Goal: Task Accomplishment & Management: Manage account settings

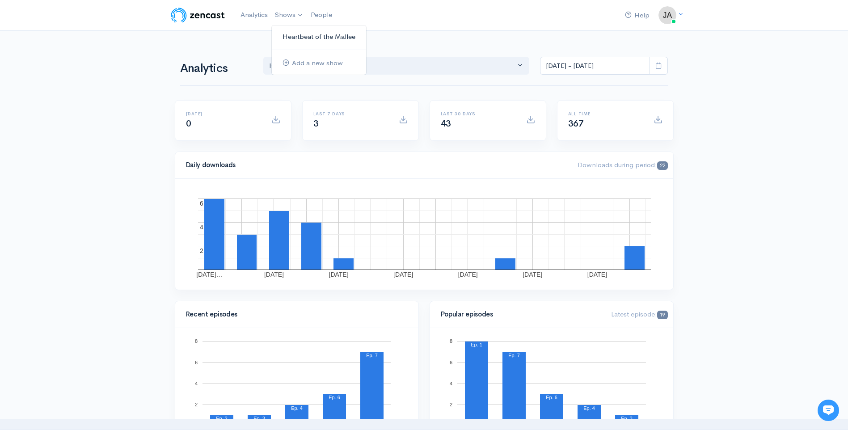
click at [303, 37] on link "Heartbeat of the Mallee" at bounding box center [319, 37] width 94 height 16
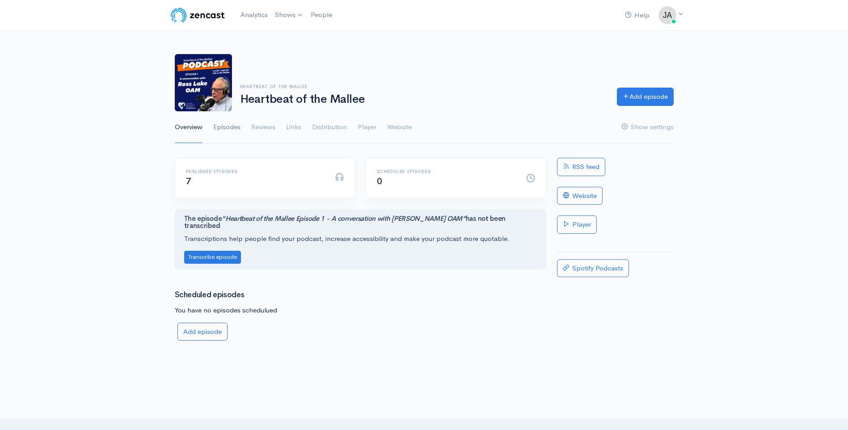
click at [229, 127] on link "Episodes" at bounding box center [226, 127] width 27 height 32
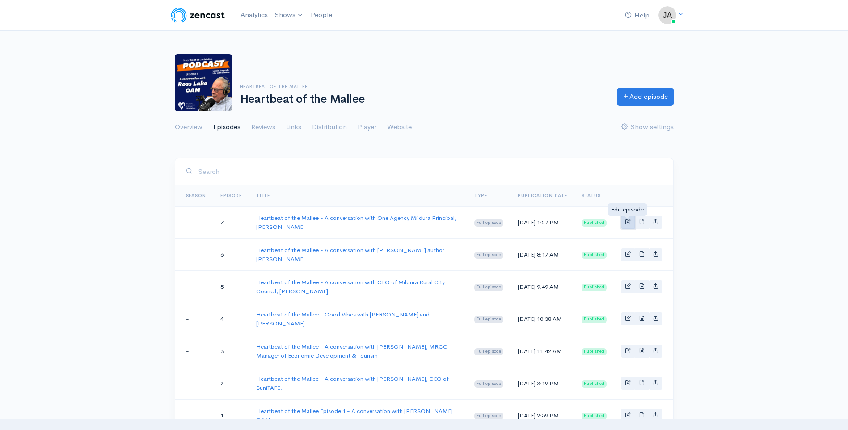
click at [627, 221] on span "Basic example" at bounding box center [628, 222] width 6 height 6
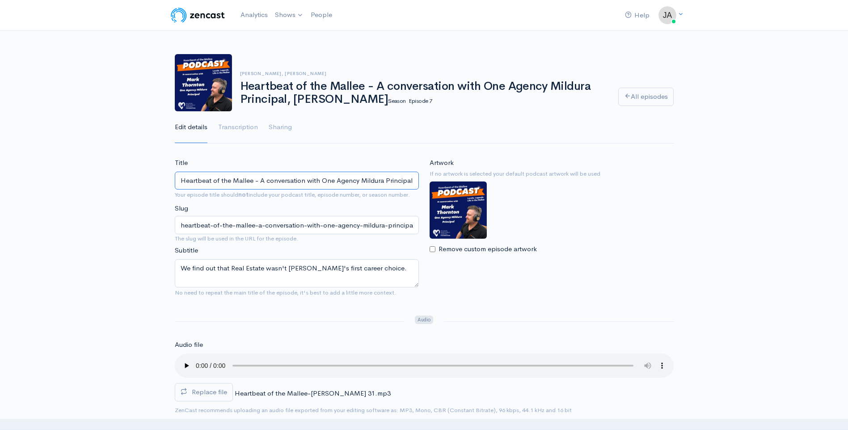
click at [218, 181] on input "Heartbeat of the Mallee - A conversation with One Agency Mildura Principal, [PE…" at bounding box center [297, 181] width 244 height 18
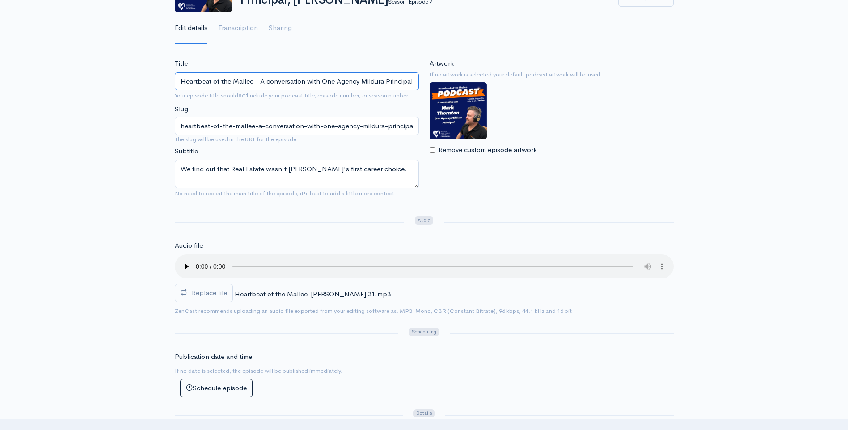
scroll to position [89, 0]
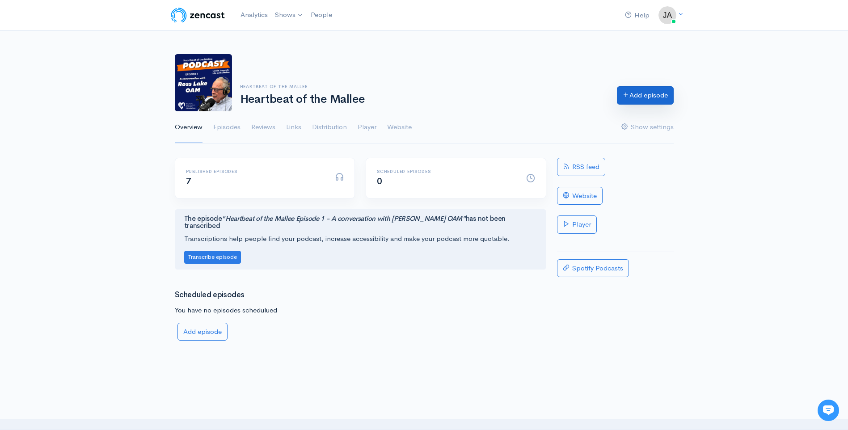
click at [635, 93] on link "Add episode" at bounding box center [645, 95] width 57 height 18
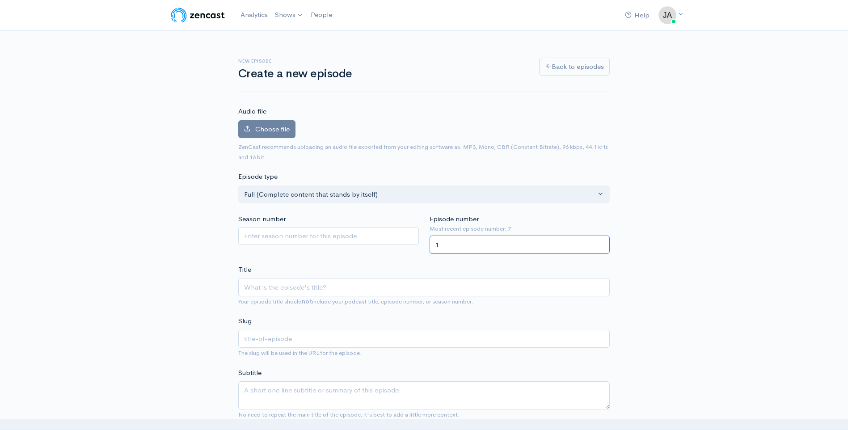
click at [601, 247] on input "1" at bounding box center [520, 245] width 181 height 18
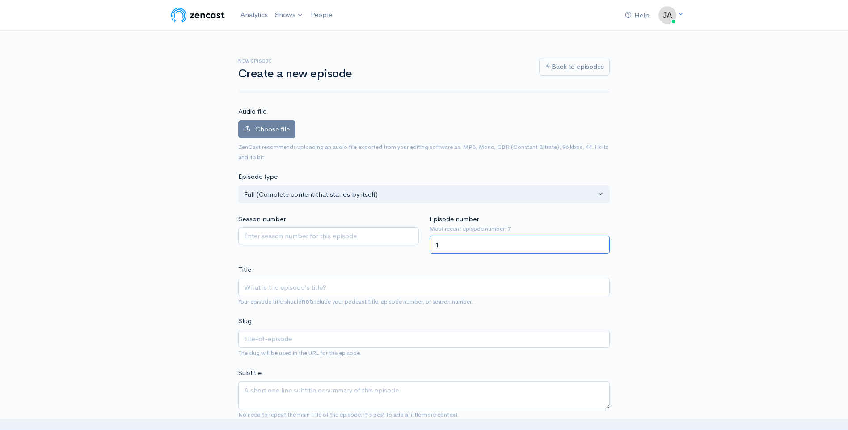
click at [601, 249] on input "1" at bounding box center [520, 245] width 181 height 18
click at [601, 247] on input "1" at bounding box center [520, 245] width 181 height 18
click at [481, 241] on input "1" at bounding box center [520, 245] width 181 height 18
click at [446, 243] on input "1" at bounding box center [520, 245] width 181 height 18
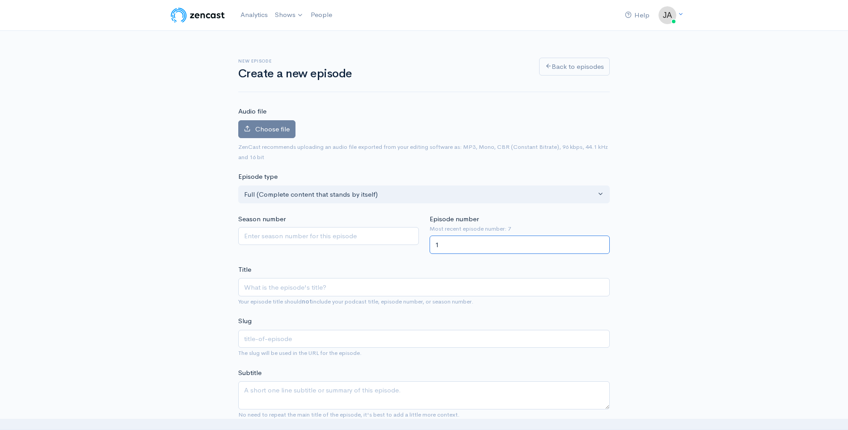
click at [436, 244] on input "1" at bounding box center [520, 245] width 181 height 18
type input "8"
click at [320, 285] on input "Title" at bounding box center [423, 287] width 371 height 18
paste input "Heartbeat of the Mallee - A conversation with One Agency Mildura Principal, [PE…"
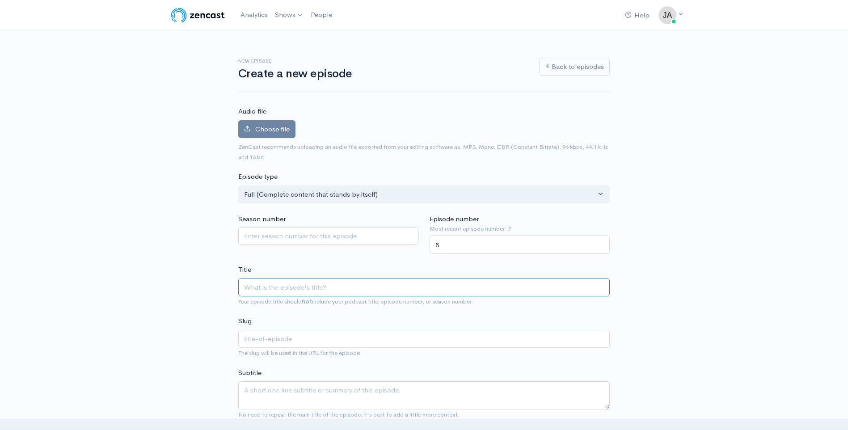
type input "Heartbeat of the Mallee - A conversation with One Agency Mildura Principal, [PE…"
type input "heartbeat-of-the-mallee-a-conversation-with-one-agency-mildura-principal-mark-t…"
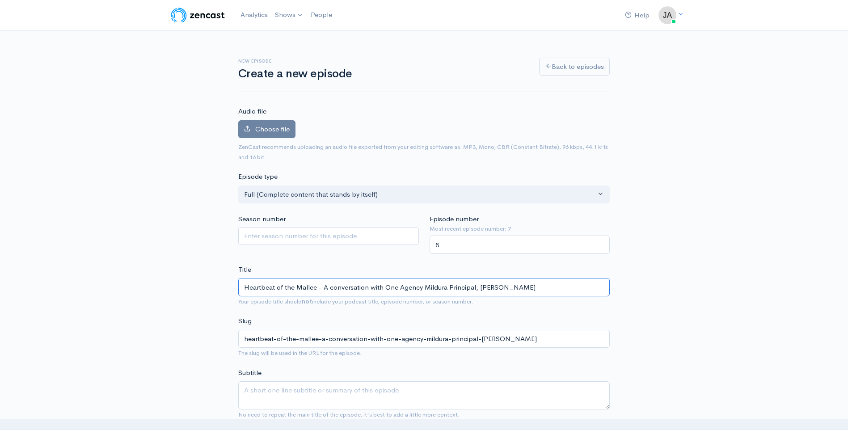
drag, startPoint x: 383, startPoint y: 286, endPoint x: 474, endPoint y: 287, distance: 90.3
click at [474, 287] on input "Heartbeat of the Mallee - A conversation with One Agency Mildura Principal, [PE…" at bounding box center [423, 287] width 371 height 18
paste input "Rebecca Crossling"
type input "Heartbeat of the Mallee - A conversation with Rebecca Crossling, Mark Thornton"
type input "heartbeat-of-the-mallee-a-conversation-with-rebecca-crossling-mark-thornton"
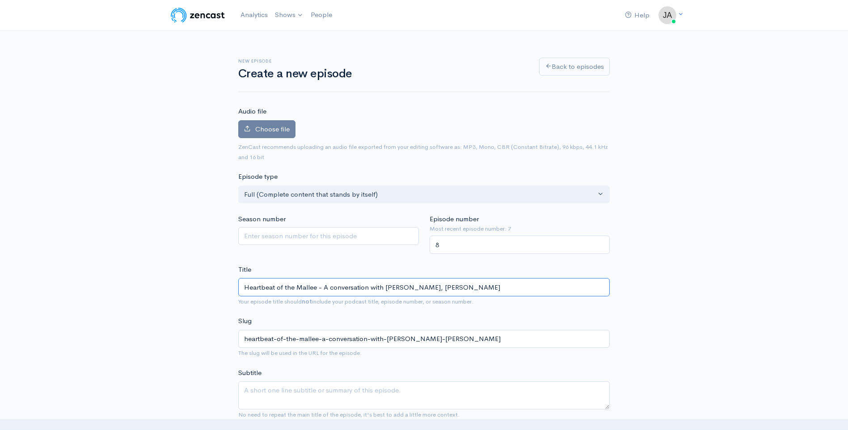
drag, startPoint x: 446, startPoint y: 287, endPoint x: 488, endPoint y: 286, distance: 42.5
click at [488, 286] on input "Heartbeat of the Mallee - A conversation with Rebecca Crossling, Mark Thornton" at bounding box center [423, 287] width 371 height 18
paste input "ildura Rural City Councillor"
type input "Heartbeat of the Mallee - A conversation with [PERSON_NAME], Mildura Rural City…"
type input "heartbeat-of-the-mallee-a-conversation-with-rebecca-crossling-mildura-rural-cit…"
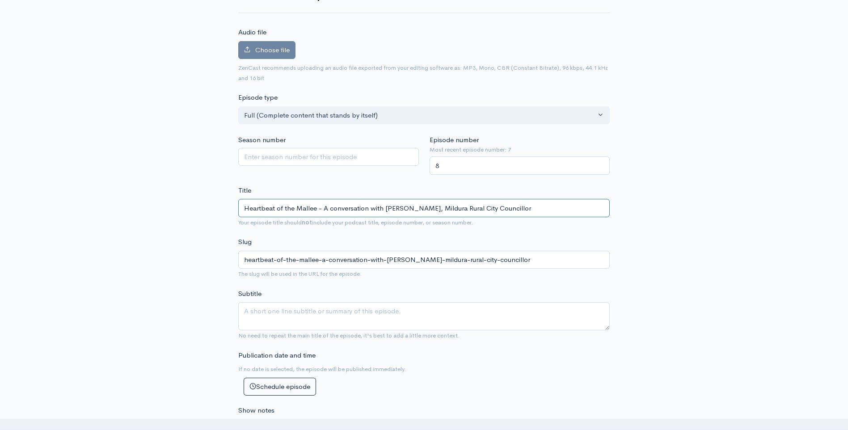
scroll to position [89, 0]
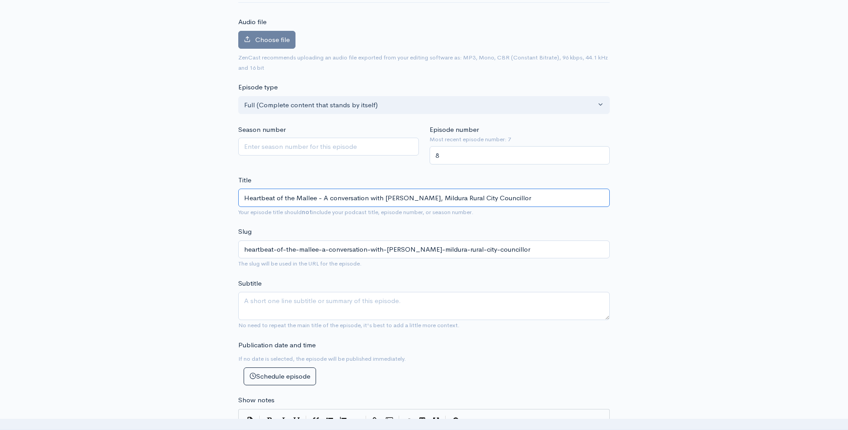
type input "Heartbeat of the Mallee - A conversation with [PERSON_NAME], Mildura Rural City…"
click at [297, 298] on textarea "Subtitle" at bounding box center [423, 306] width 371 height 28
paste textarea "elected a Mildura Rural City Councillor"
click at [247, 299] on textarea "elected a Mildura Rural City Councillor" at bounding box center [423, 306] width 371 height 28
click at [372, 299] on textarea "Elected a Mildura Rural City Councillor" at bounding box center [423, 306] width 371 height 28
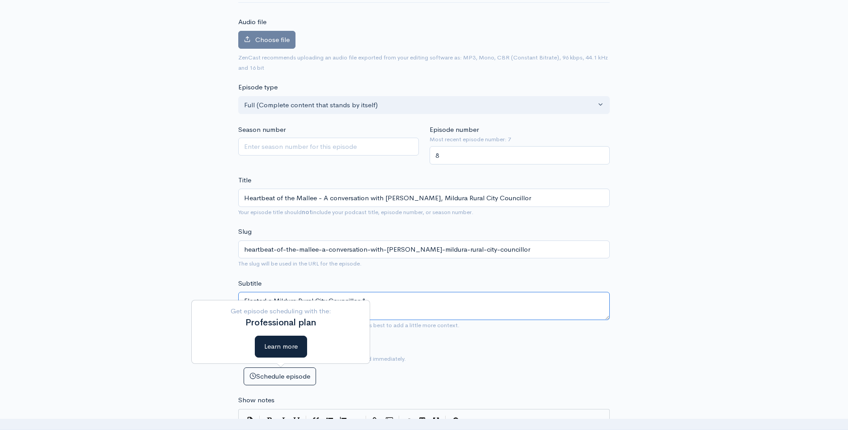
click at [391, 297] on textarea "Elected a Mildura Rural City Councillor &" at bounding box center [423, 306] width 371 height 28
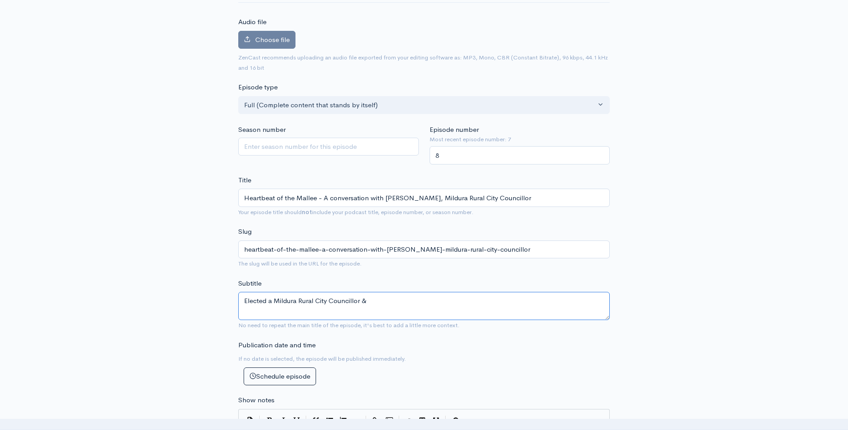
paste textarea "Senior Engagement Coordinator at the Mildura Campus of La Trobe University"
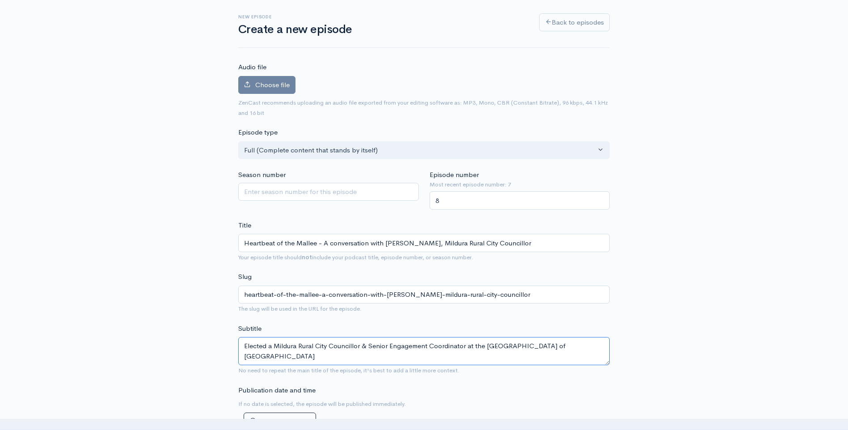
scroll to position [0, 0]
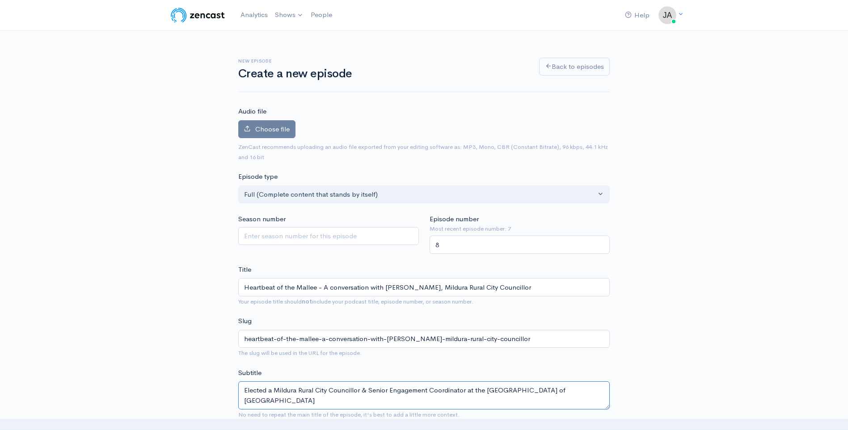
type textarea "Elected a Mildura Rural City Councillor & Senior Engagement Coordinator at the …"
click at [289, 126] on span "Choose file" at bounding box center [272, 129] width 34 height 8
click at [0, 0] on input "Choose file" at bounding box center [0, 0] width 0 height 0
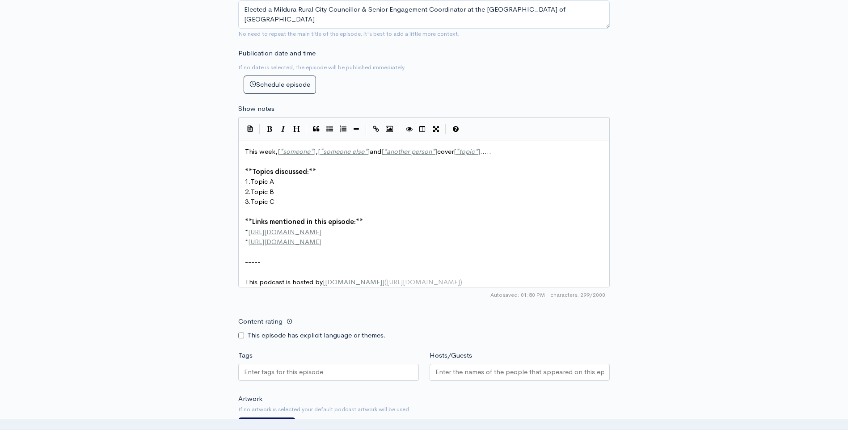
scroll to position [447, 0]
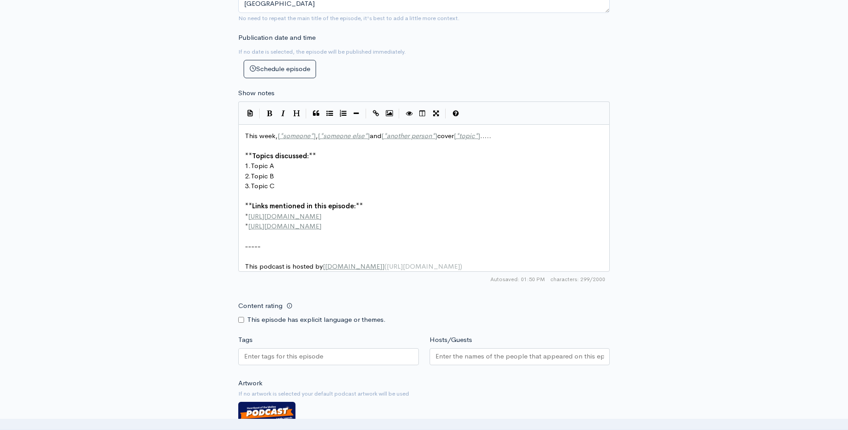
click at [395, 157] on pre "** Topics discussed: **" at bounding box center [427, 156] width 368 height 10
type textarea "[*someone*], [*someone else*] and [*another person*] cover [*topic*]....."
drag, startPoint x: 278, startPoint y: 135, endPoint x: 452, endPoint y: 141, distance: 174.4
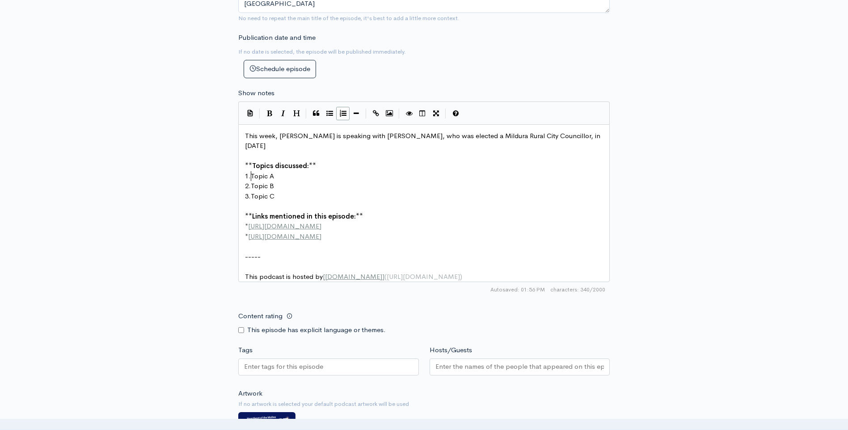
type textarea "Topic A"
drag, startPoint x: 251, startPoint y: 175, endPoint x: 278, endPoint y: 175, distance: 26.8
paste textarea
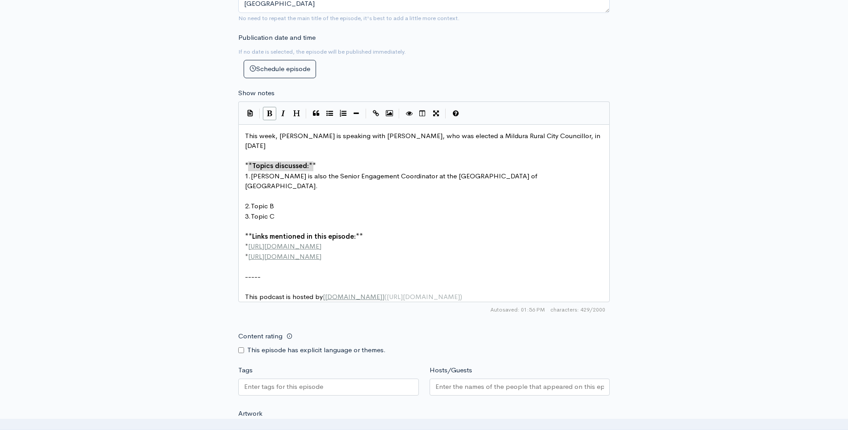
type textarea "**Topics discussed:**"
drag, startPoint x: 315, startPoint y: 165, endPoint x: 246, endPoint y: 162, distance: 69.3
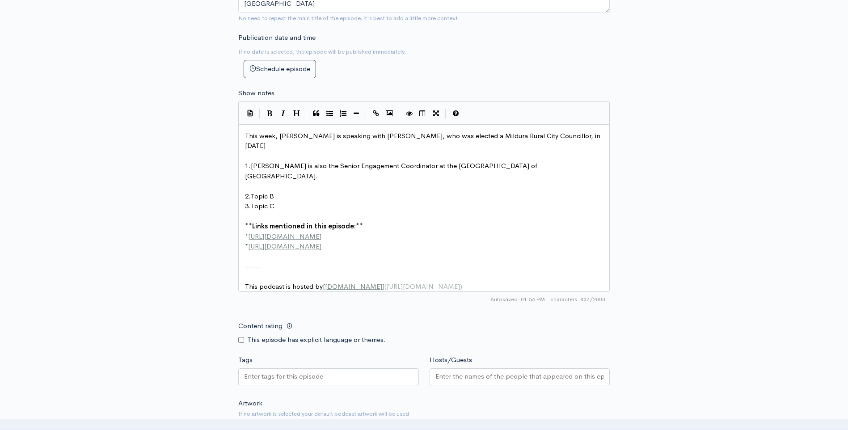
click at [257, 185] on pre "​" at bounding box center [427, 186] width 368 height 10
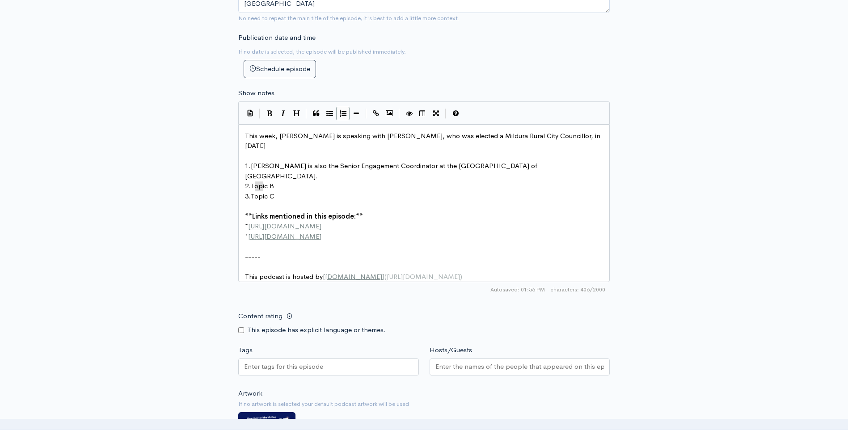
type textarea "opic B"
drag, startPoint x: 254, startPoint y: 185, endPoint x: 265, endPoint y: 185, distance: 10.7
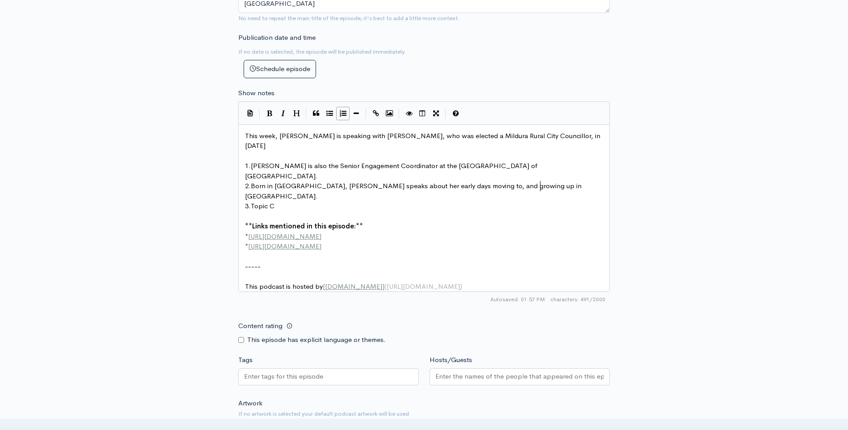
scroll to position [4, 1]
type textarea "."
type textarea "Her"
paste textarea
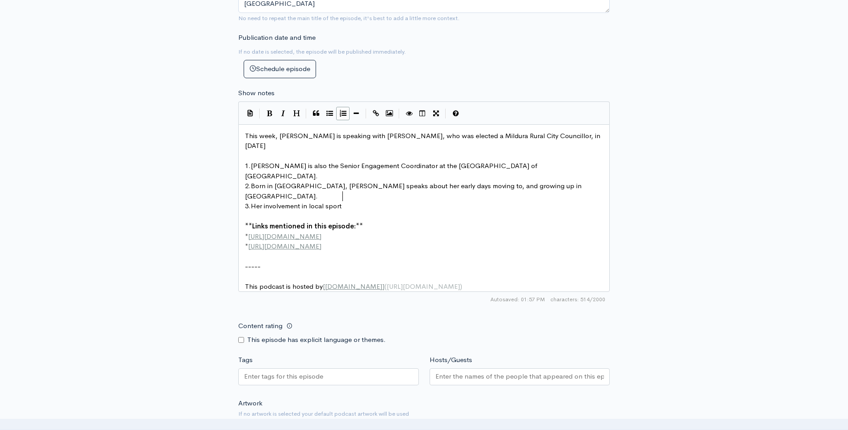
click at [264, 202] on span "Her involvement in local sport" at bounding box center [296, 206] width 91 height 8
type textarea "family's"
click at [384, 201] on pre "3. Her family's involvement in local sport" at bounding box center [427, 206] width 368 height 10
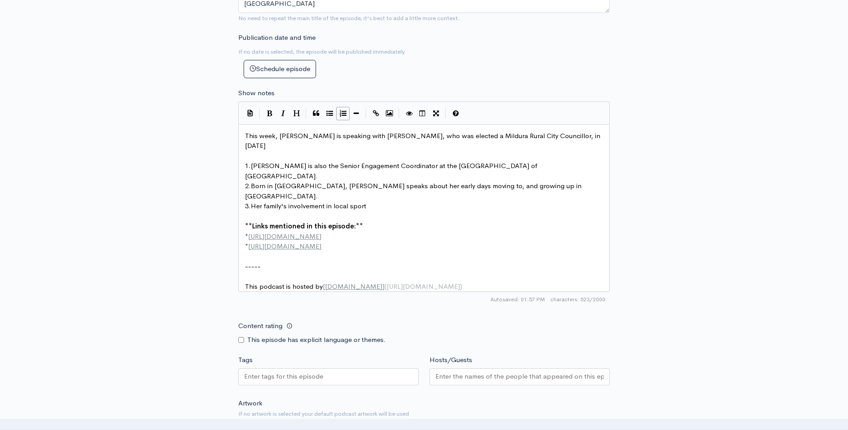
scroll to position [4, 1]
click at [392, 201] on pre "3. Her family's involvement in local sport" at bounding box center [427, 206] width 368 height 10
type textarea "and"
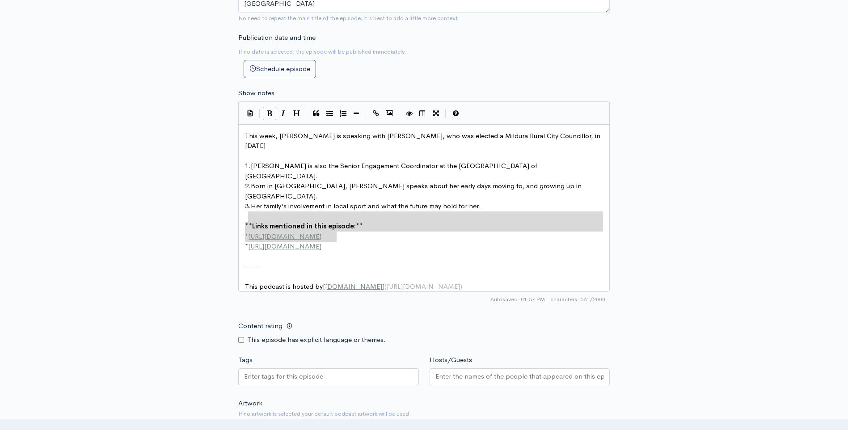
type textarea "**Links mentioned in this episode:** * http://example.com * http://second-examp…"
drag, startPoint x: 346, startPoint y: 240, endPoint x: 244, endPoint y: 214, distance: 104.8
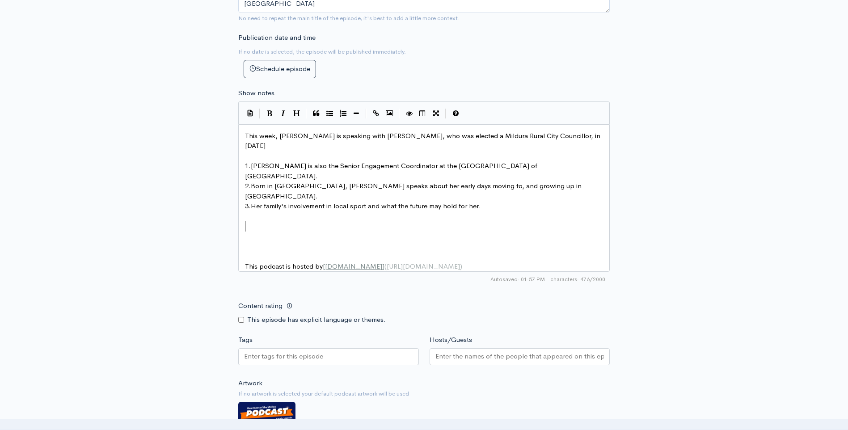
click at [249, 232] on pre "​" at bounding box center [427, 237] width 368 height 10
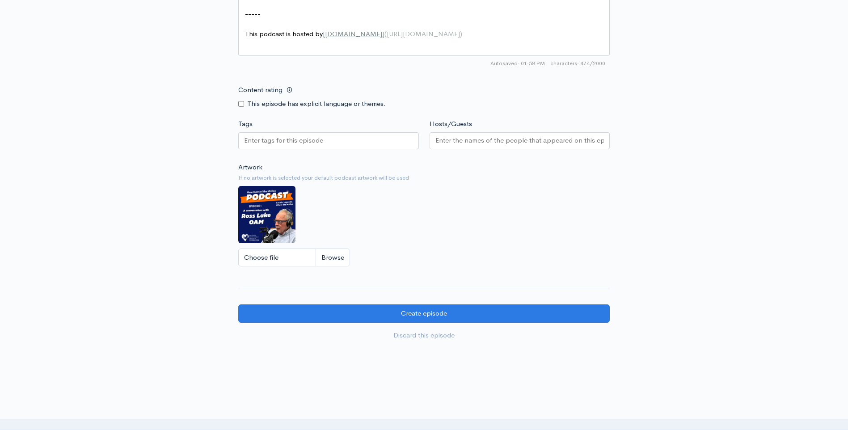
scroll to position [670, 0]
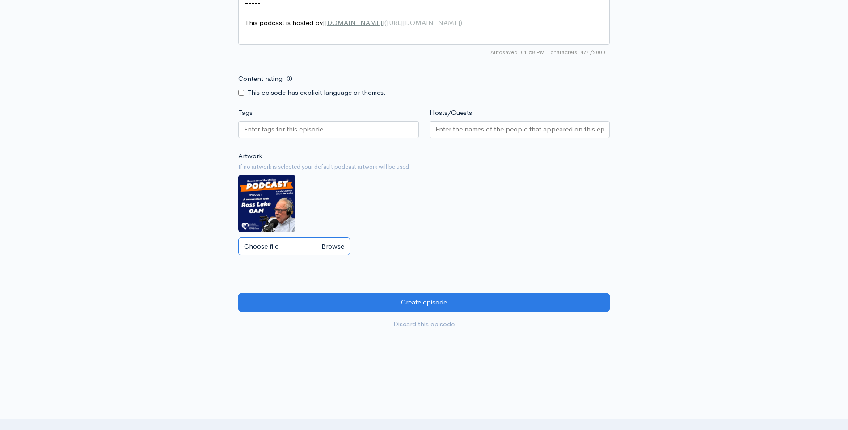
click at [332, 246] on input "Choose file" at bounding box center [294, 246] width 112 height 18
click at [344, 248] on input "Choose file" at bounding box center [294, 246] width 112 height 18
type input "C:\fakepath\Episode 8.png"
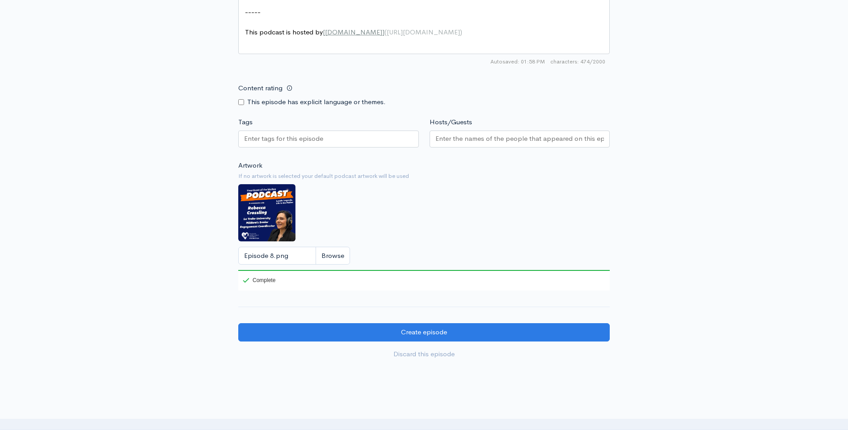
scroll to position [721, 0]
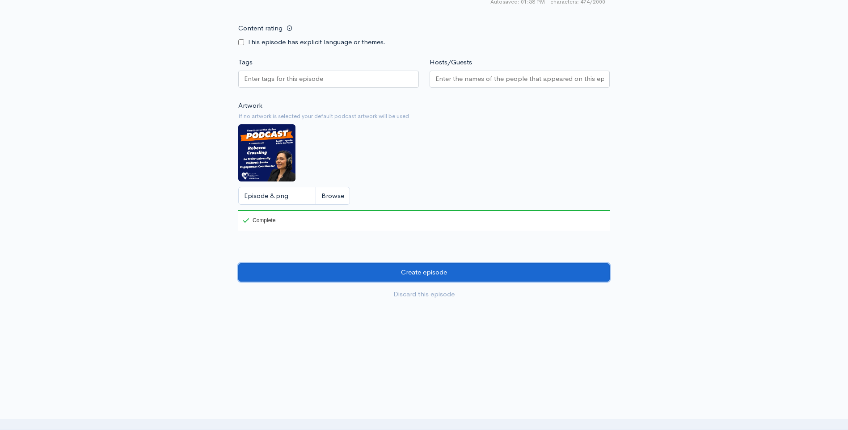
drag, startPoint x: 437, startPoint y: 272, endPoint x: 465, endPoint y: 278, distance: 29.1
click at [437, 272] on input "Create episode" at bounding box center [423, 272] width 371 height 18
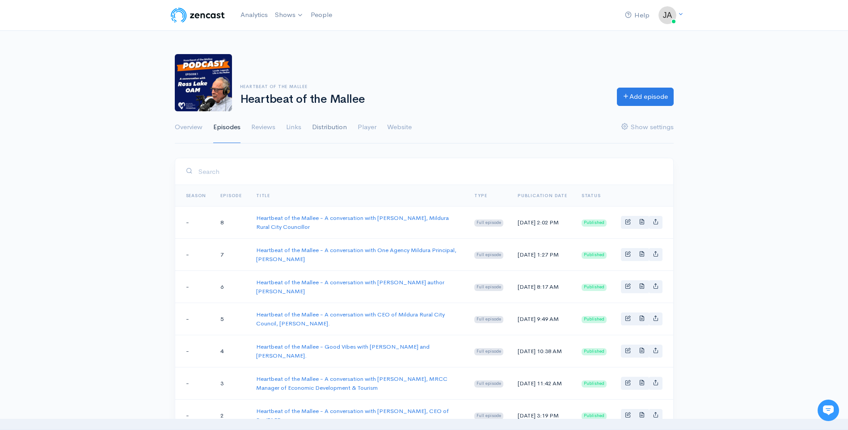
click at [332, 128] on link "Distribution" at bounding box center [329, 127] width 35 height 32
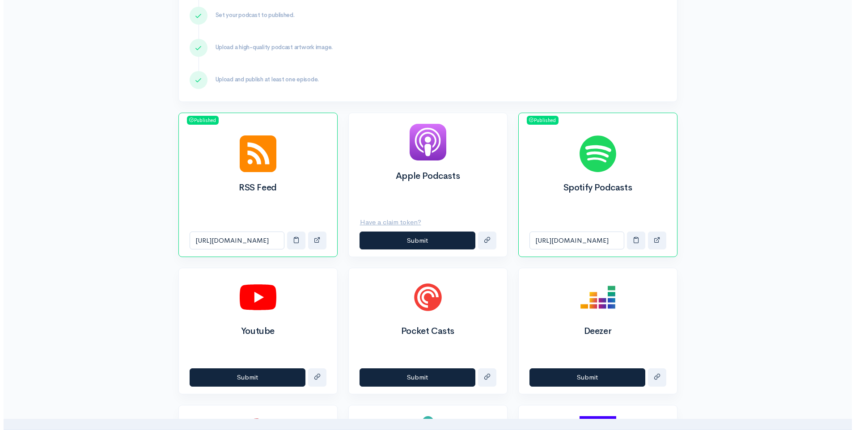
scroll to position [223, 0]
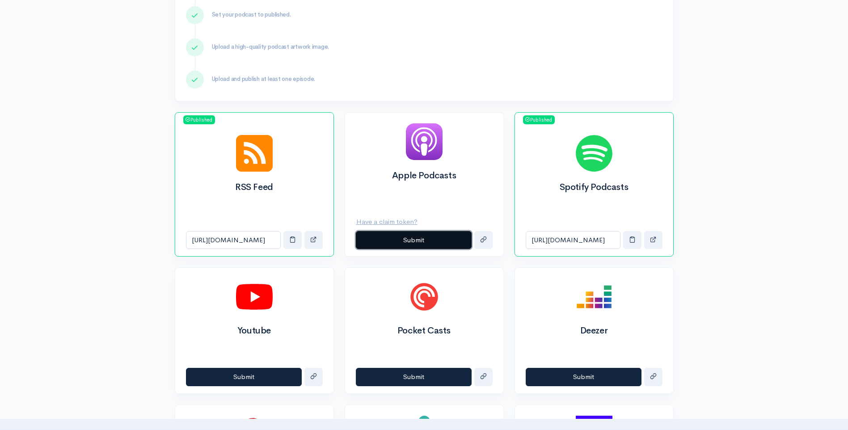
click at [417, 240] on button "Submit" at bounding box center [414, 240] width 116 height 18
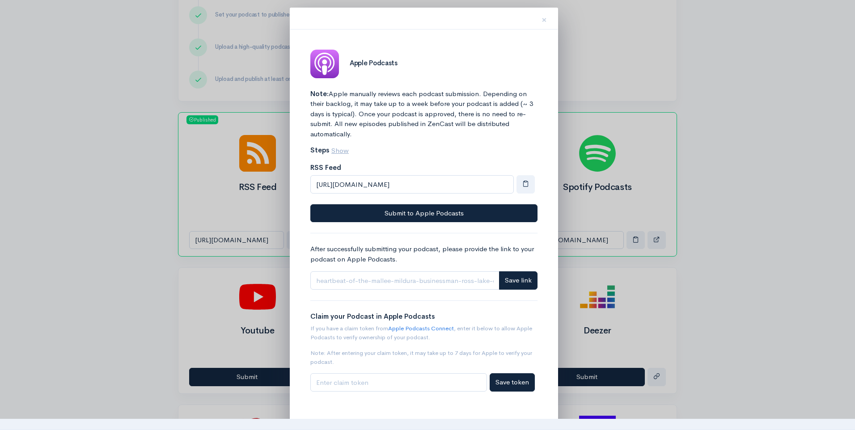
scroll to position [0, 0]
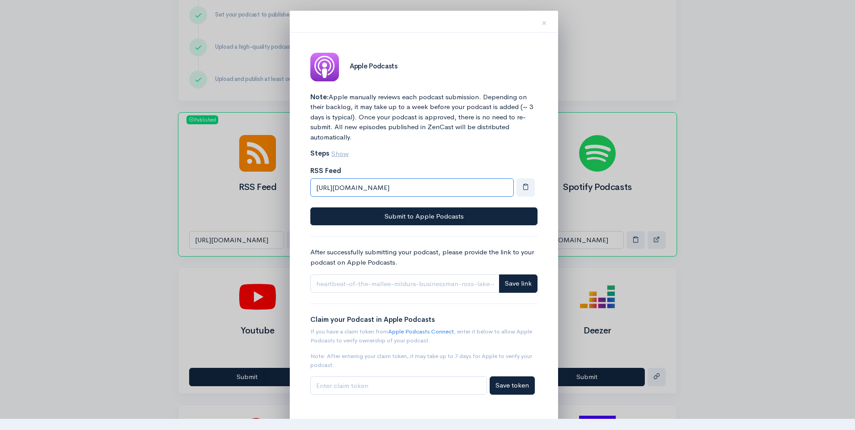
click at [480, 187] on input "[URL][DOMAIN_NAME]" at bounding box center [411, 187] width 203 height 18
click at [480, 186] on input "[URL][DOMAIN_NAME]" at bounding box center [411, 187] width 203 height 18
click at [491, 187] on input "[URL][DOMAIN_NAME]" at bounding box center [411, 187] width 203 height 18
click at [548, 21] on button "×" at bounding box center [544, 22] width 27 height 28
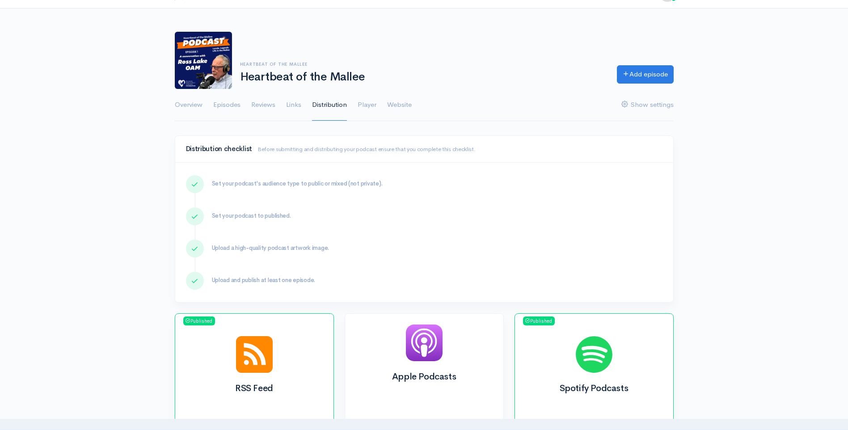
scroll to position [0, 0]
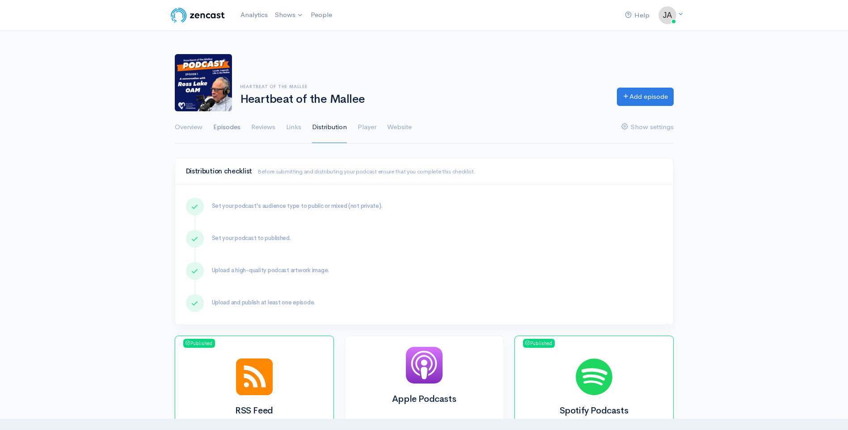
click at [229, 127] on link "Episodes" at bounding box center [226, 127] width 27 height 32
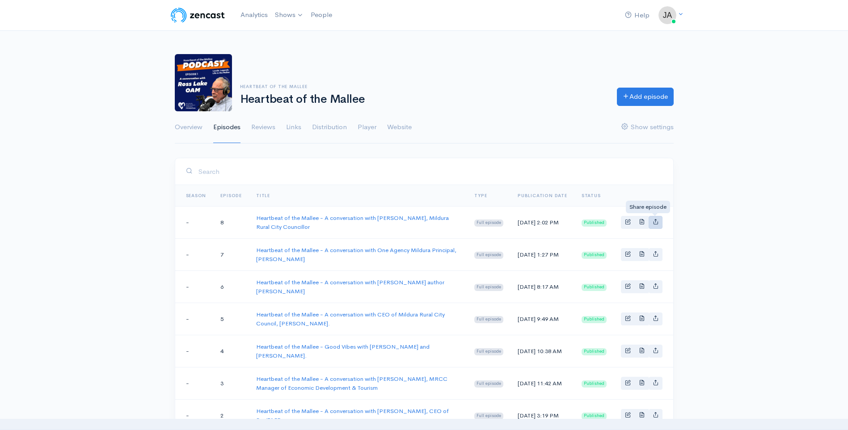
click at [657, 221] on icon "Basic example" at bounding box center [656, 222] width 6 height 6
type input "[URL][DOMAIN_NAME][PERSON_NAME]"
type input "[URL][DOMAIN_NAME]"
type input "<iframe src='[URL][DOMAIN_NAME]' width='100%' height='190' frameborder='0' scro…"
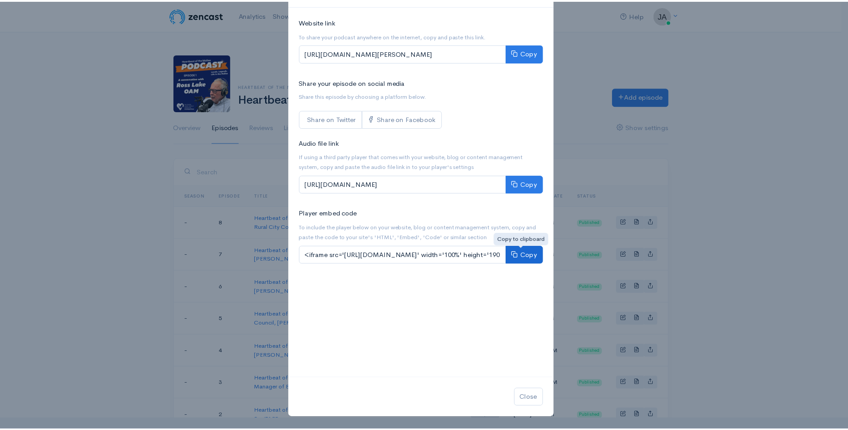
scroll to position [45, 0]
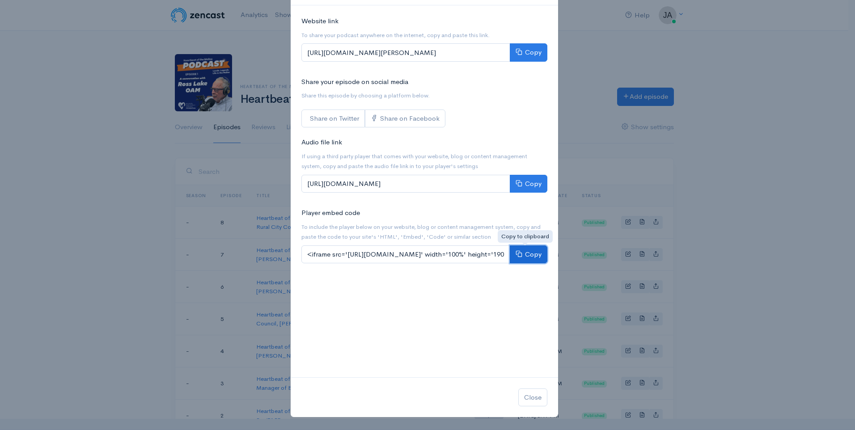
click at [521, 253] on button "Copy" at bounding box center [529, 254] width 38 height 18
click at [534, 398] on button "Close" at bounding box center [532, 397] width 29 height 18
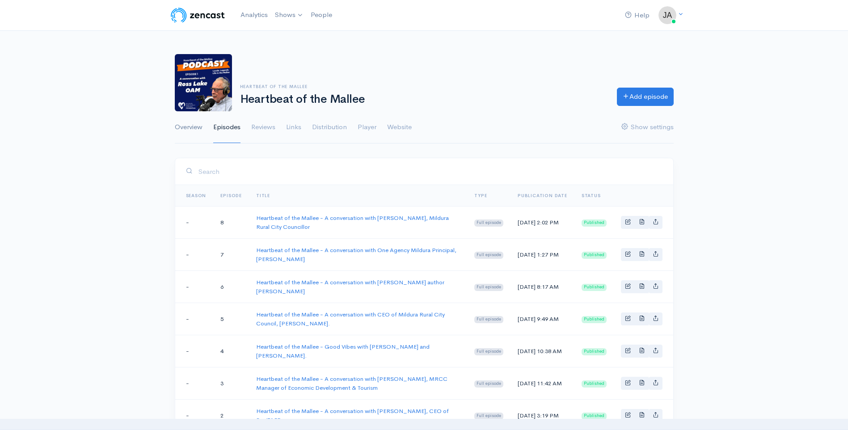
click at [192, 128] on link "Overview" at bounding box center [189, 127] width 28 height 32
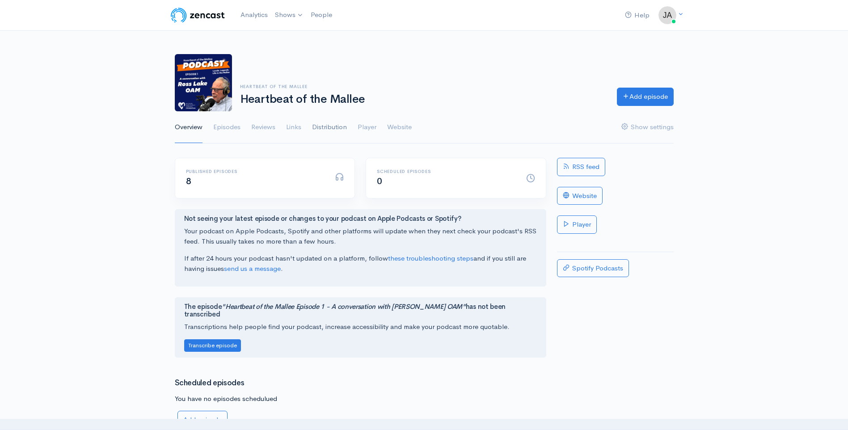
click at [330, 128] on link "Distribution" at bounding box center [329, 127] width 35 height 32
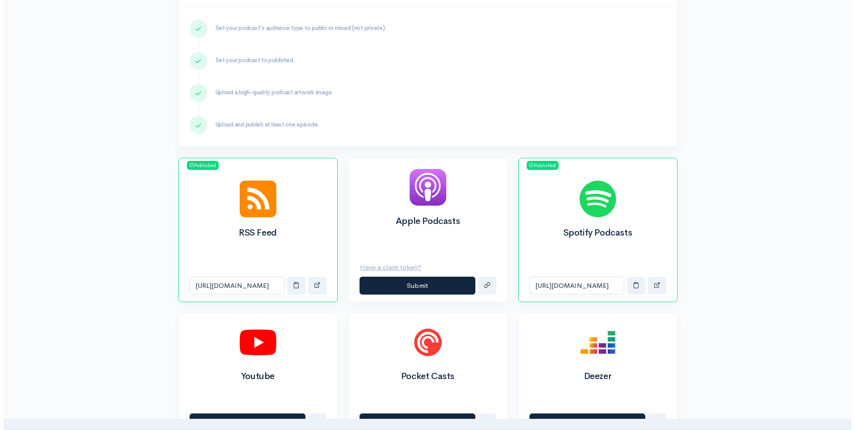
scroll to position [179, 0]
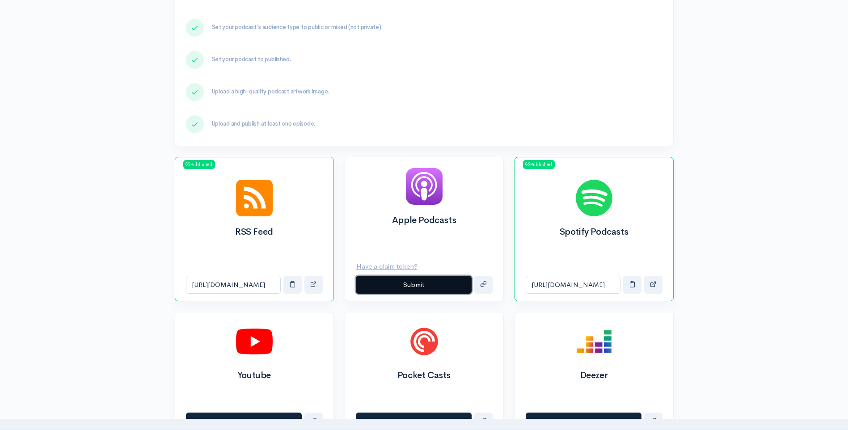
click at [426, 284] on button "Submit" at bounding box center [414, 285] width 116 height 18
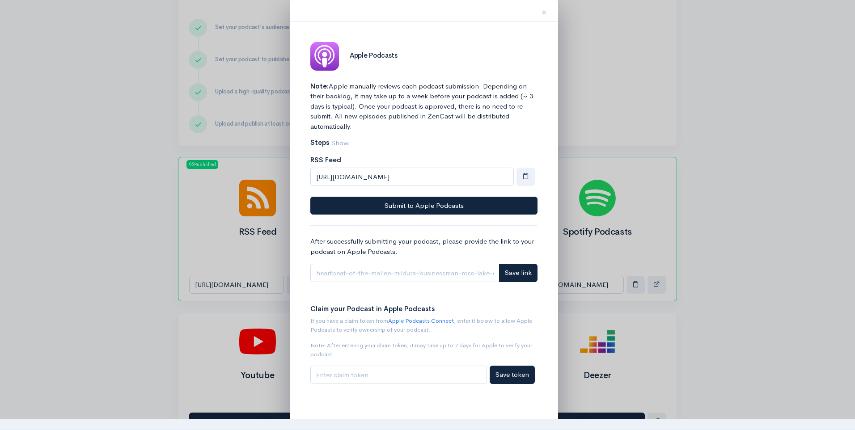
scroll to position [14, 0]
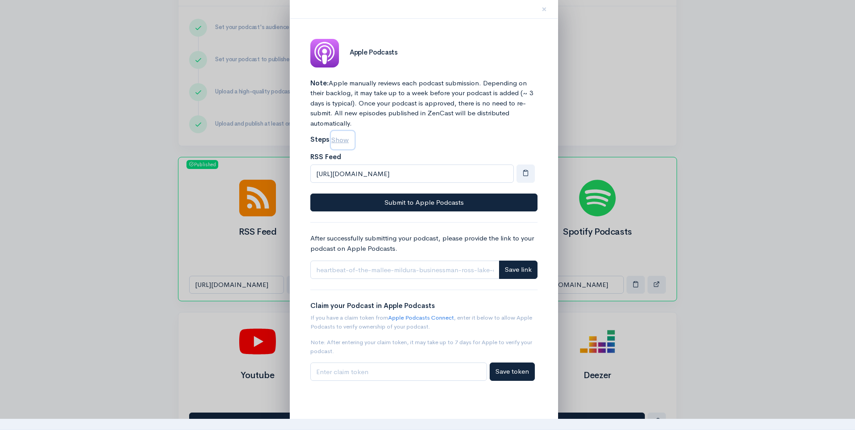
click at [338, 138] on u "Show" at bounding box center [339, 139] width 17 height 8
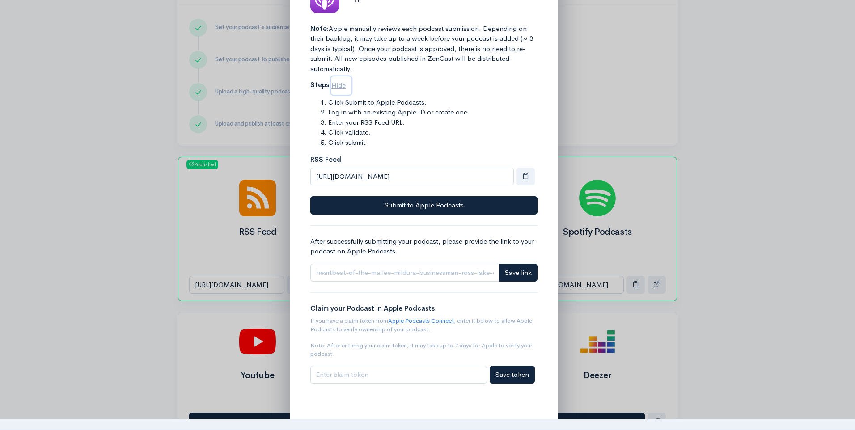
scroll to position [71, 0]
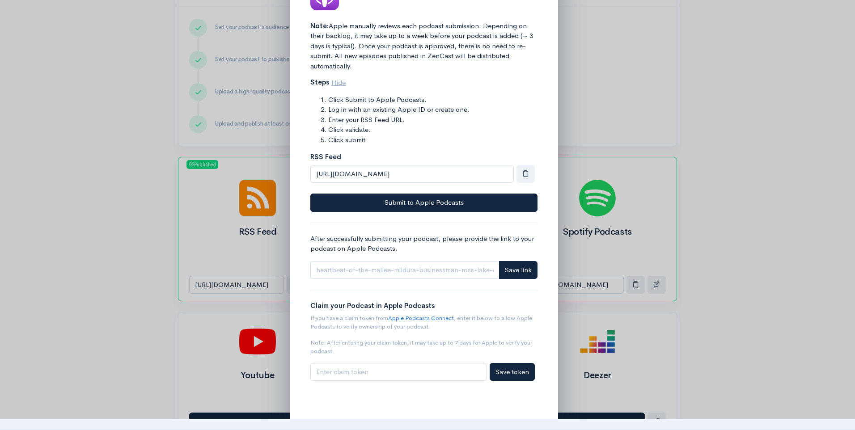
click at [777, 184] on div at bounding box center [427, 215] width 855 height 430
click at [752, 265] on div at bounding box center [427, 215] width 855 height 430
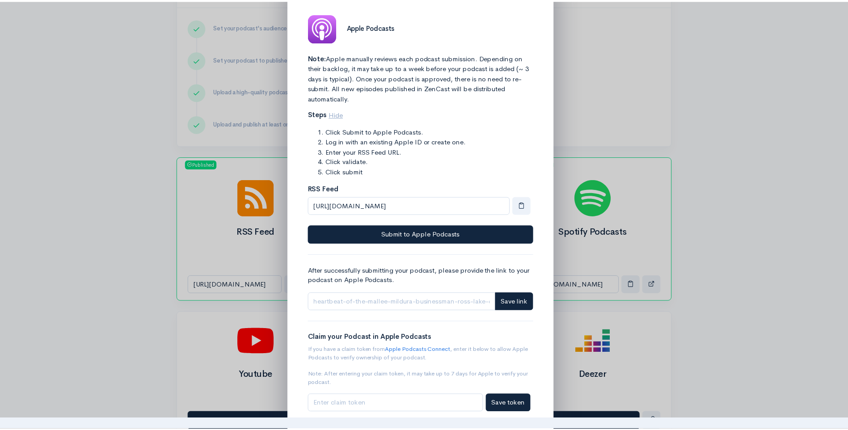
scroll to position [0, 0]
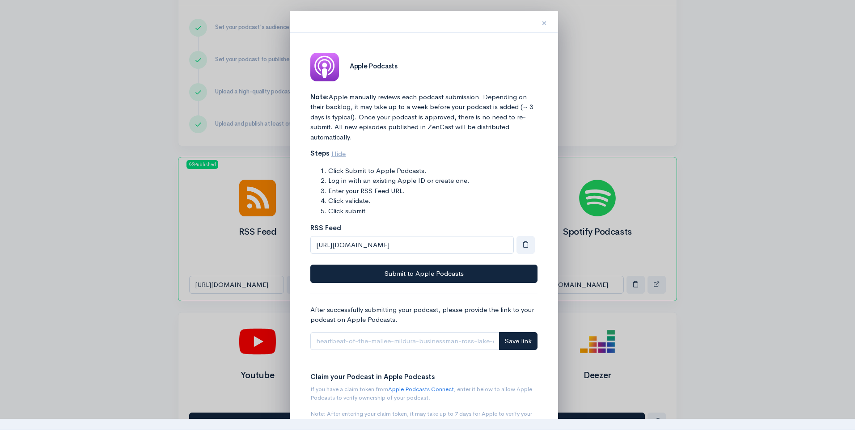
click at [544, 21] on span "×" at bounding box center [543, 23] width 5 height 13
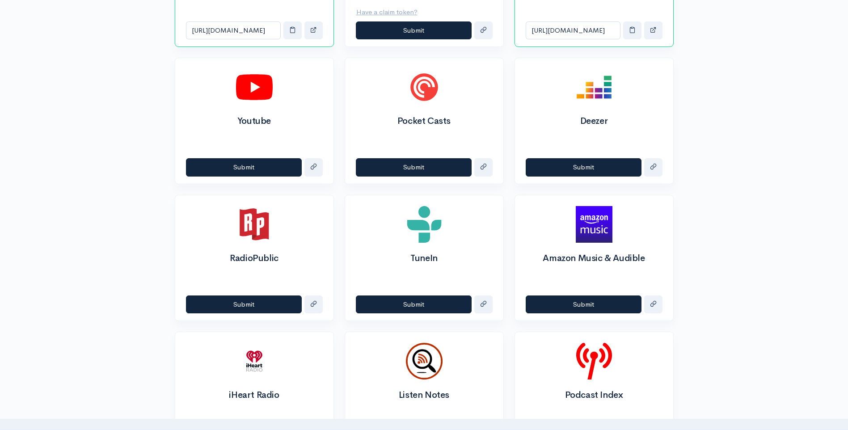
scroll to position [447, 0]
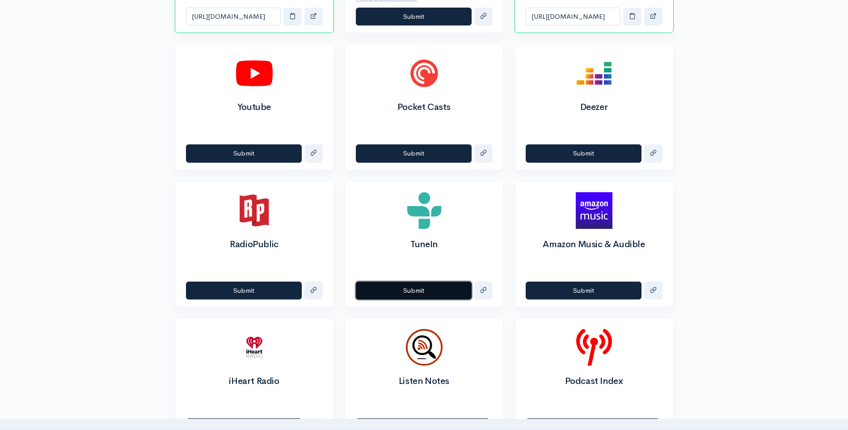
click at [404, 289] on button "Submit" at bounding box center [414, 291] width 116 height 18
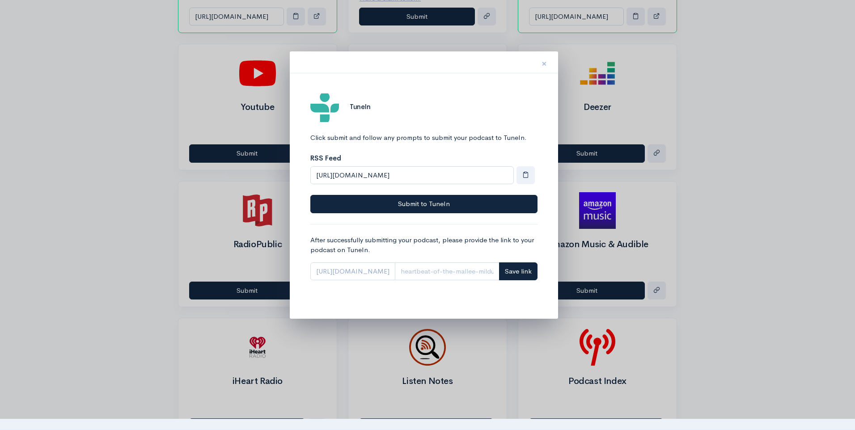
click at [543, 63] on span "×" at bounding box center [543, 63] width 5 height 13
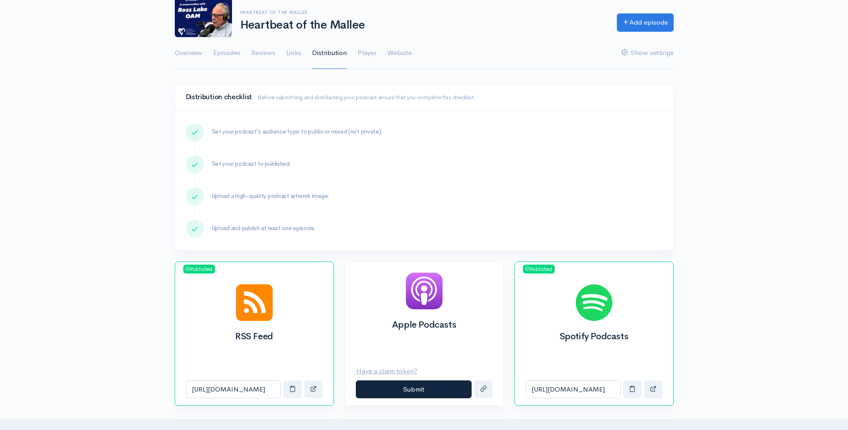
scroll to position [0, 0]
